Goal: Check status: Check status

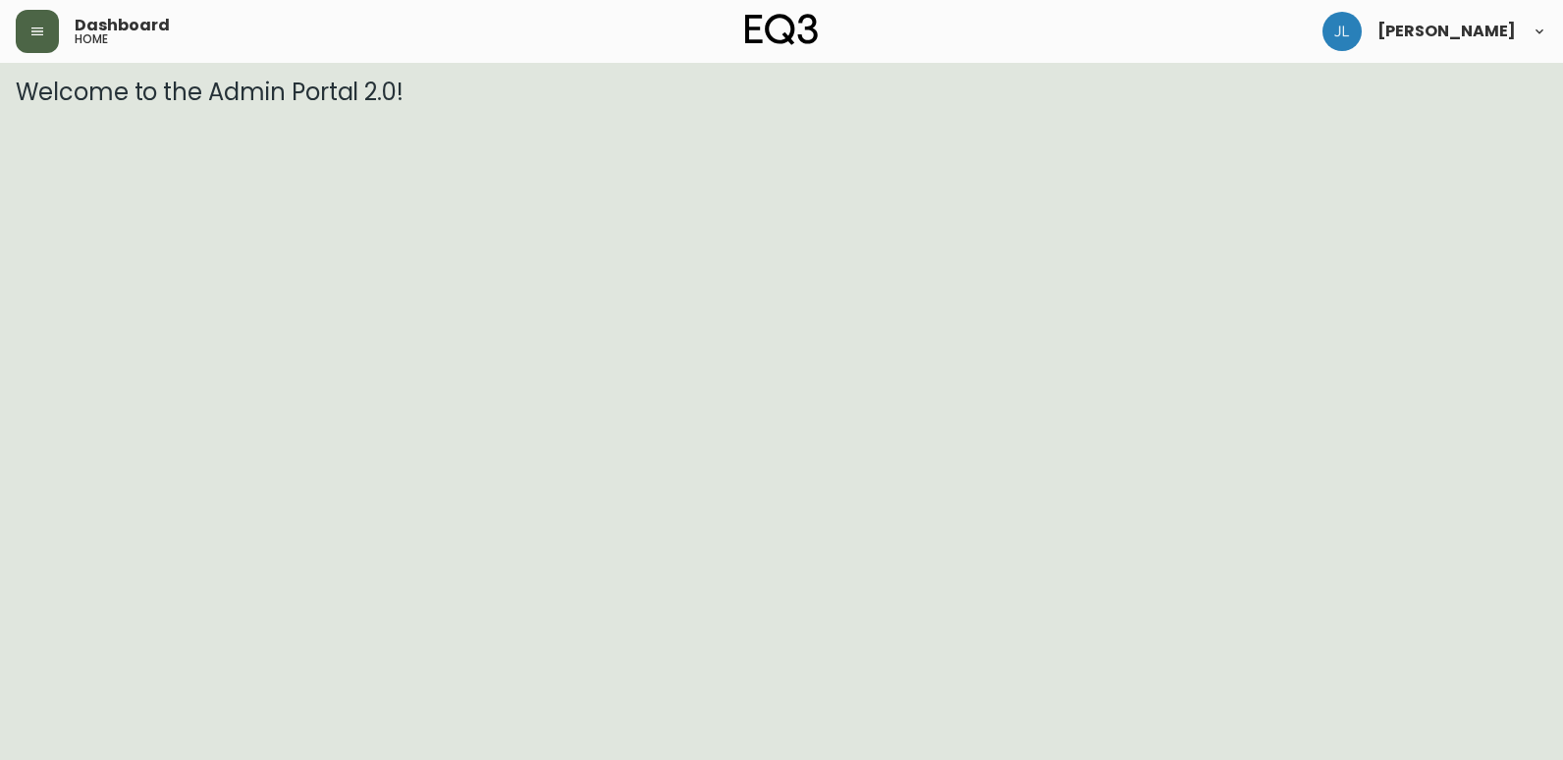
click at [38, 35] on icon "button" at bounding box center [37, 31] width 12 height 8
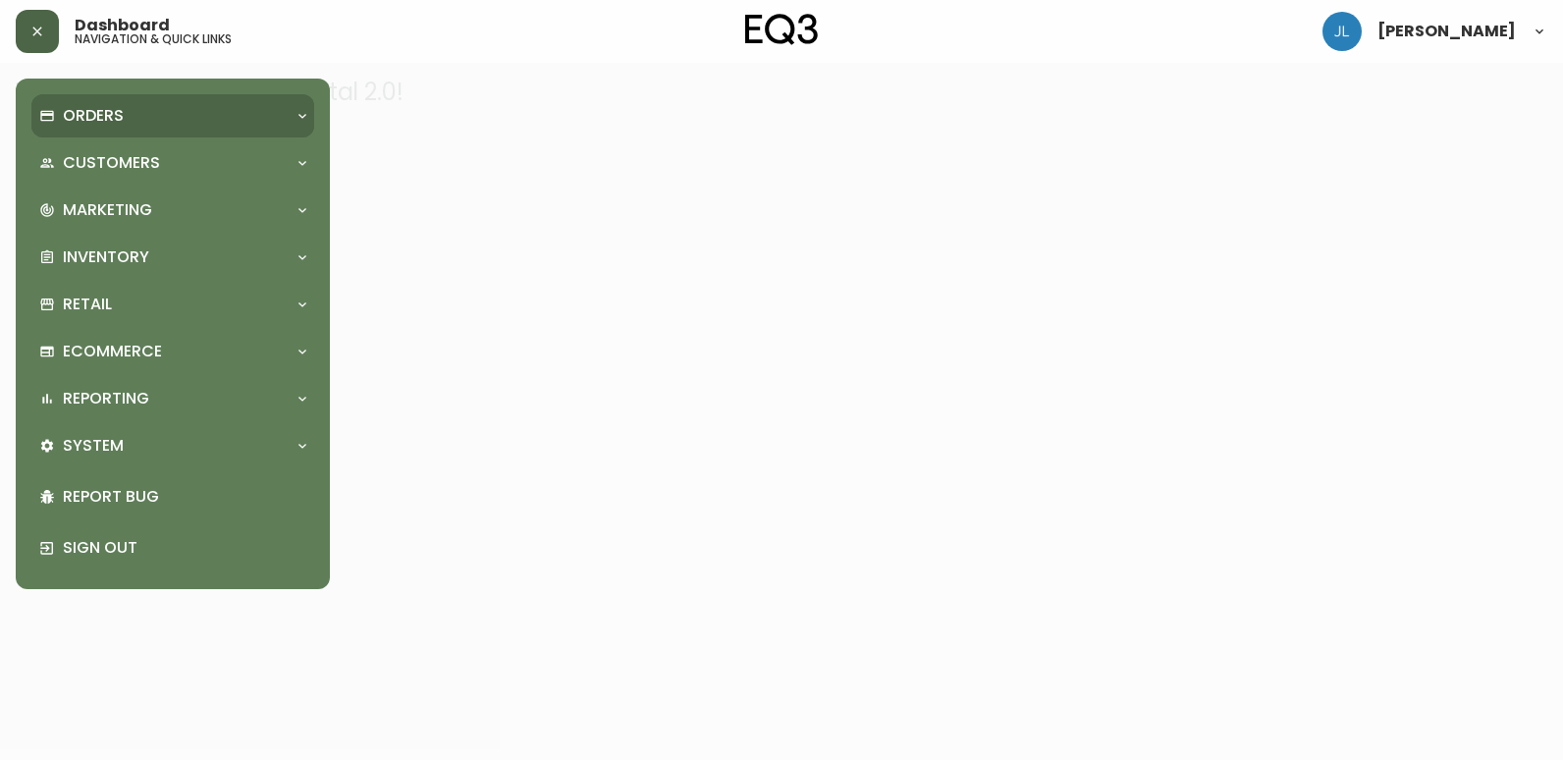
click at [155, 115] on div "Orders" at bounding box center [162, 116] width 247 height 22
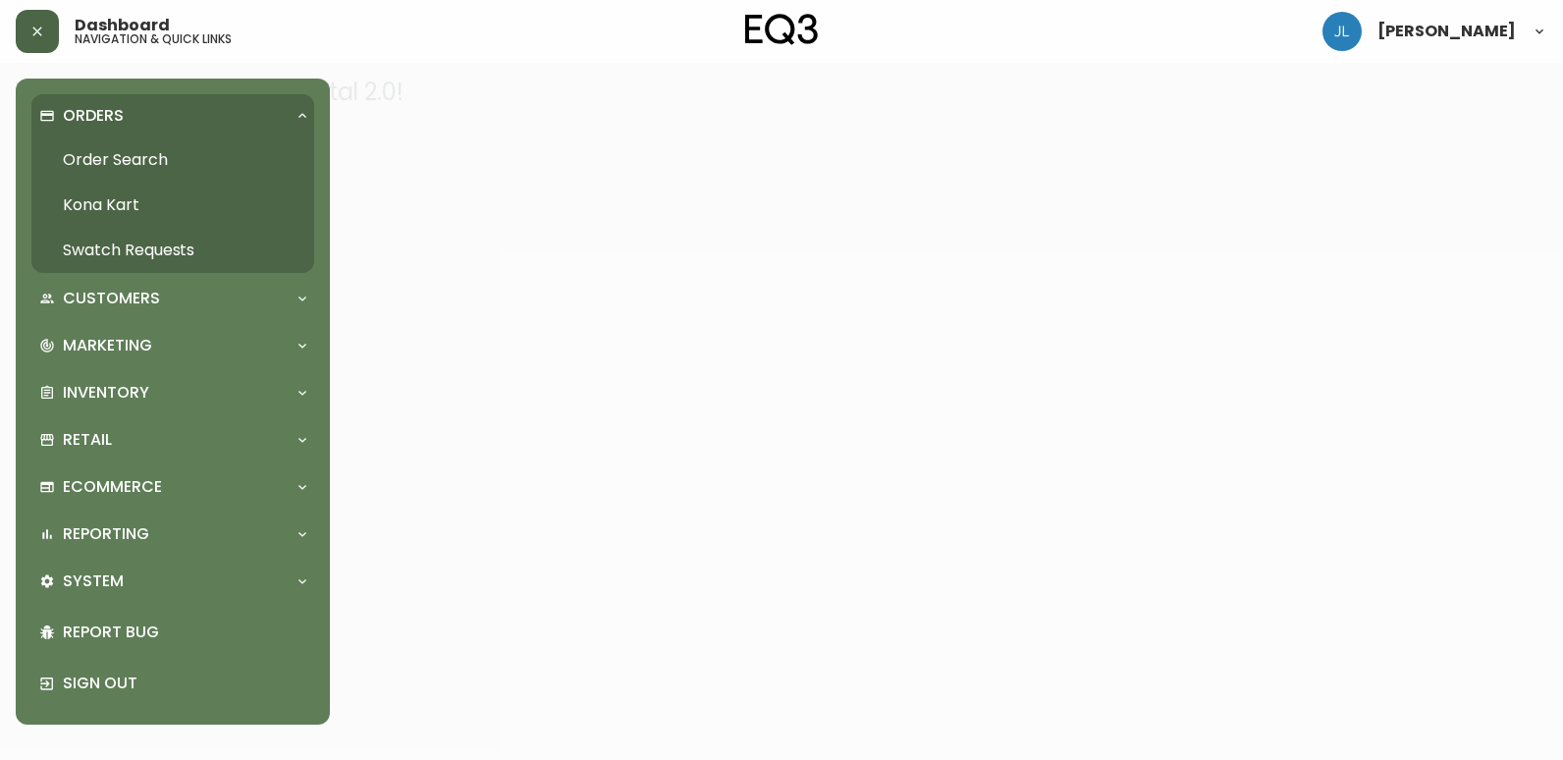
click at [150, 156] on link "Order Search" at bounding box center [172, 159] width 283 height 45
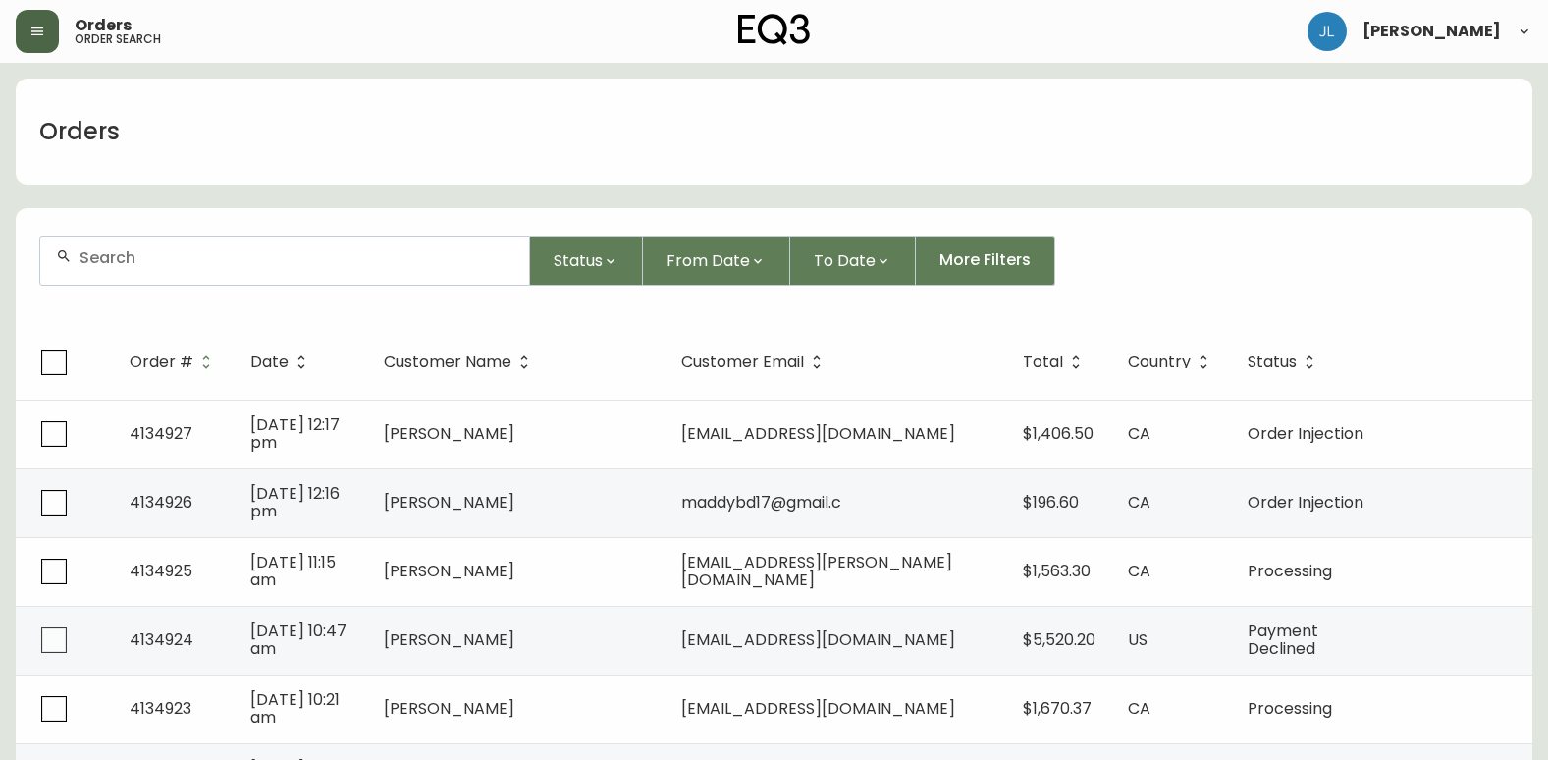
click at [190, 258] on input "text" at bounding box center [297, 257] width 434 height 19
paste input "4133329"
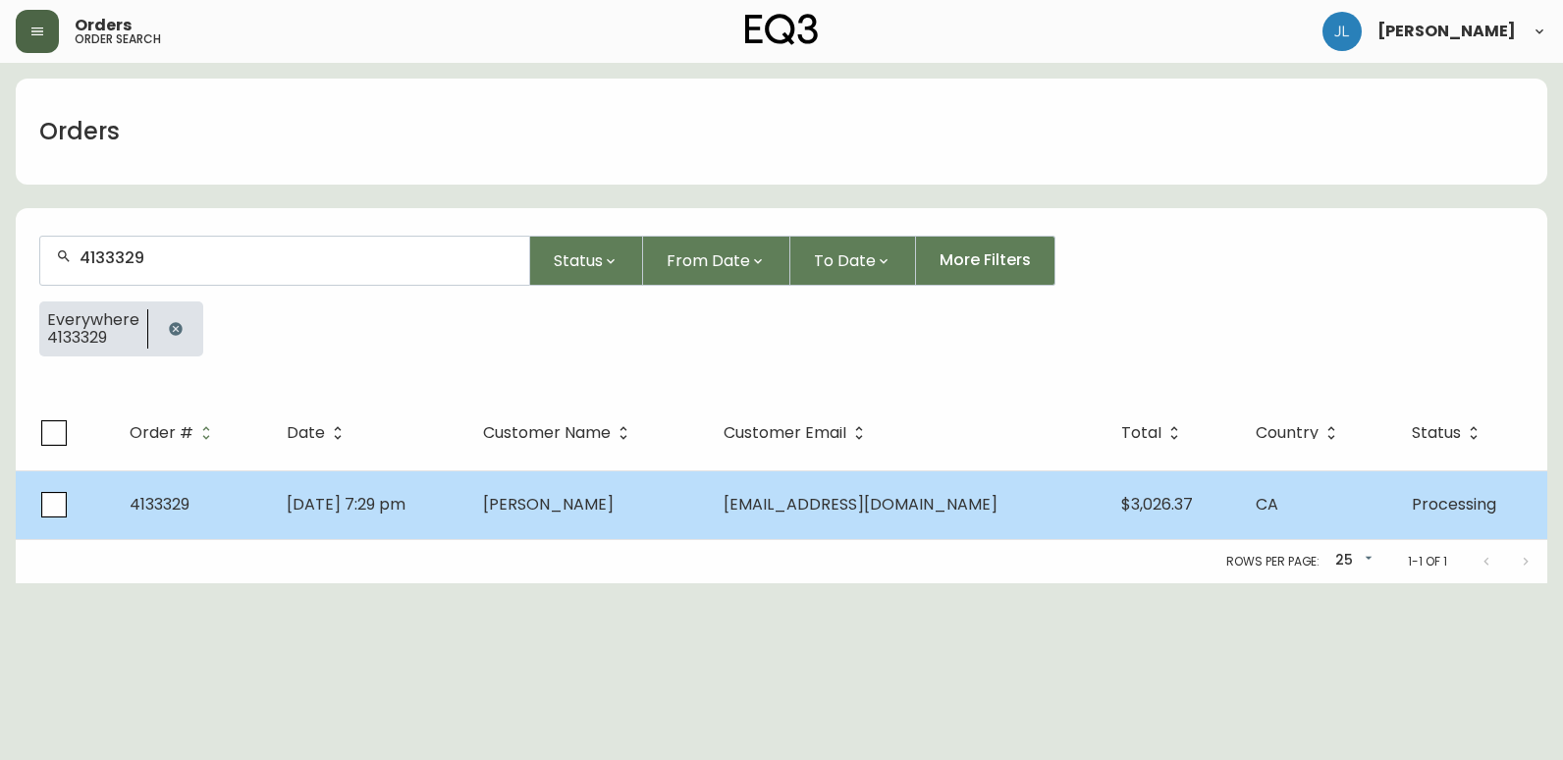
type input "4133329"
click at [466, 520] on td "[DATE] 7:29 pm" at bounding box center [368, 504] width 195 height 69
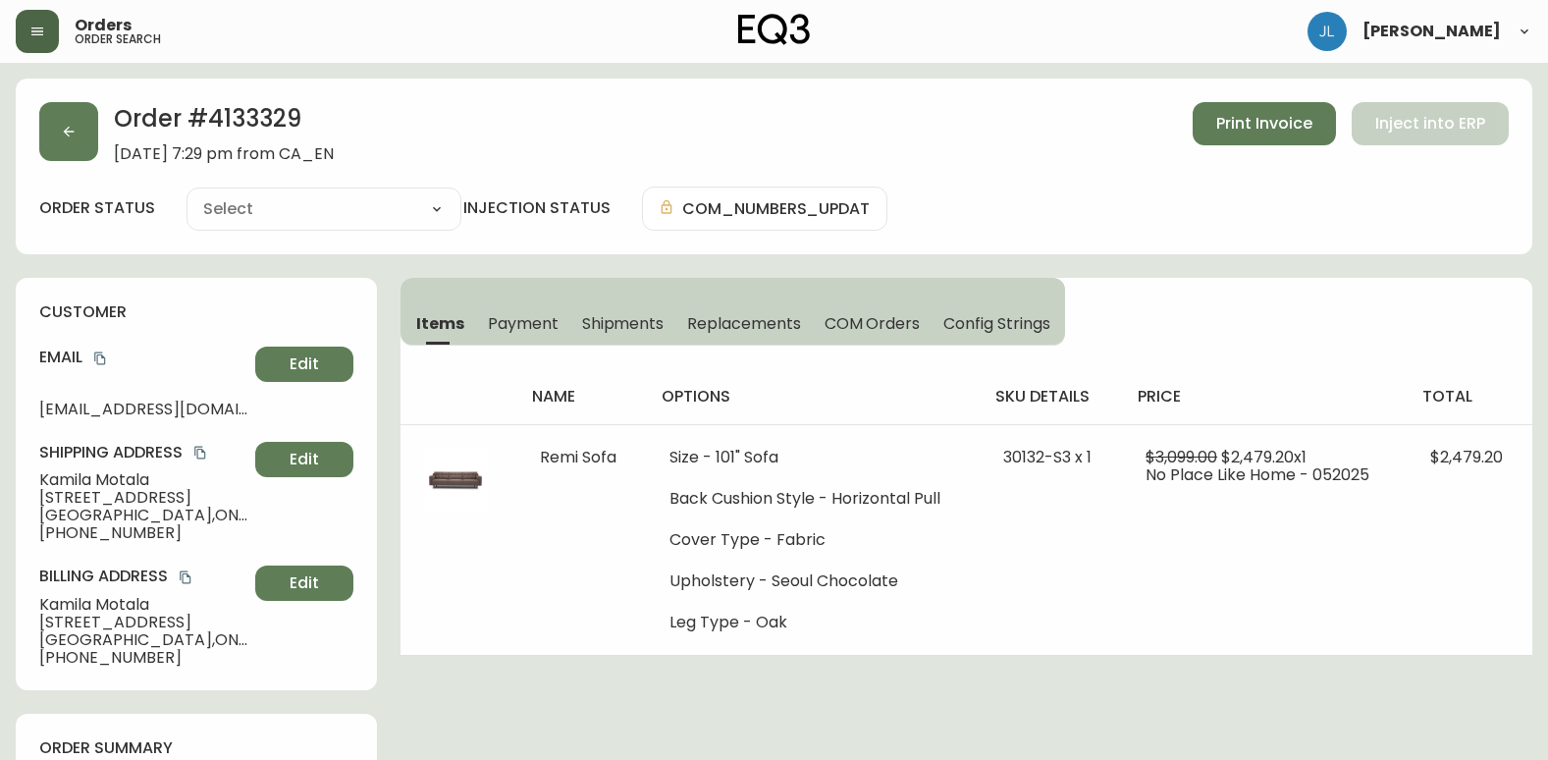
type input "Processing"
select select "PROCESSING"
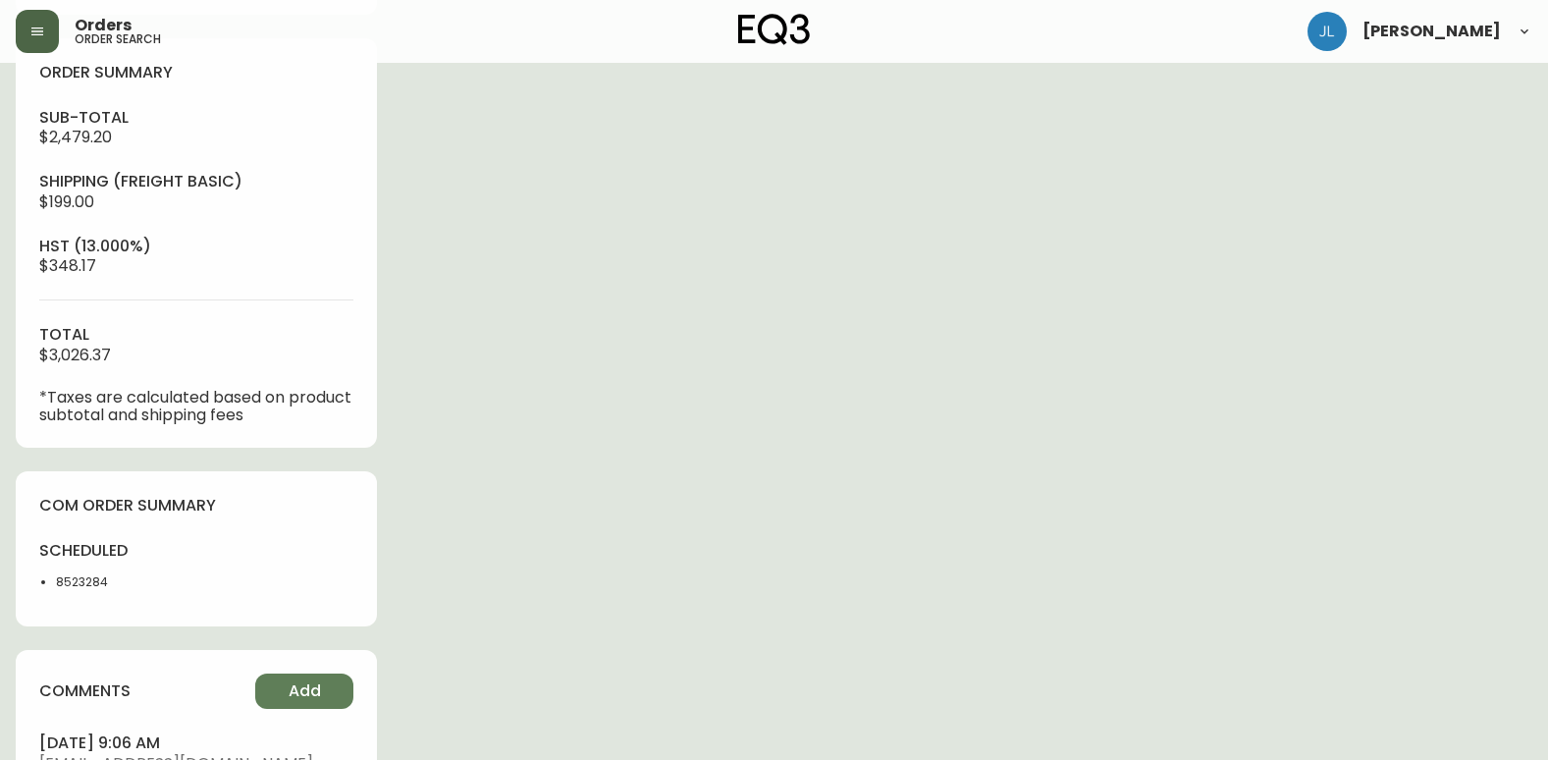
scroll to position [786, 0]
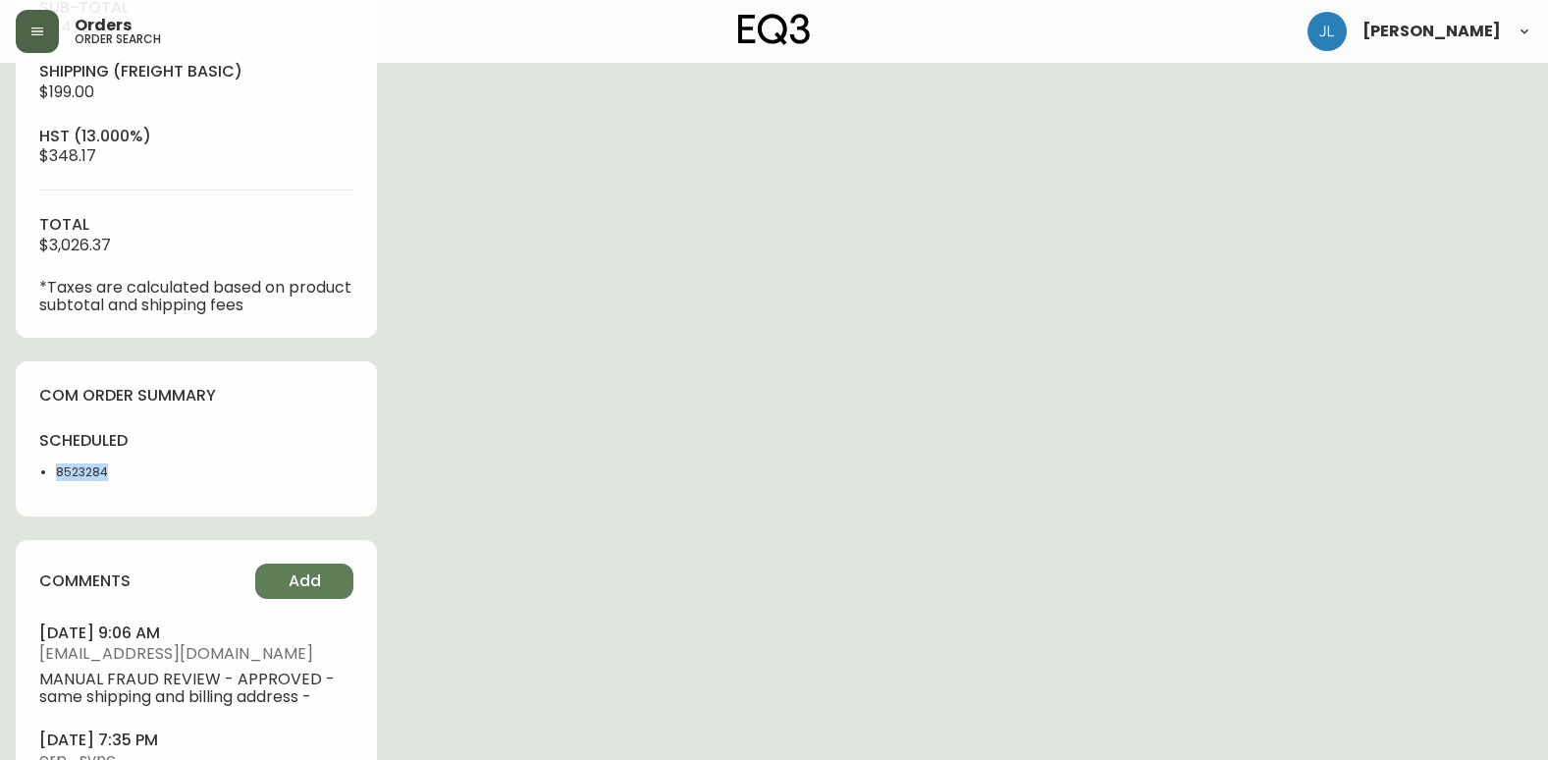
drag, startPoint x: 186, startPoint y: 468, endPoint x: 53, endPoint y: 481, distance: 133.2
click at [53, 481] on div "scheduled 8523284" at bounding box center [196, 461] width 314 height 63
copy li "8523284"
drag, startPoint x: 1142, startPoint y: 59, endPoint x: 1134, endPoint y: 75, distance: 17.6
click at [1142, 59] on div "Orders order search [PERSON_NAME]" at bounding box center [774, 31] width 1517 height 63
